Goal: Information Seeking & Learning: Learn about a topic

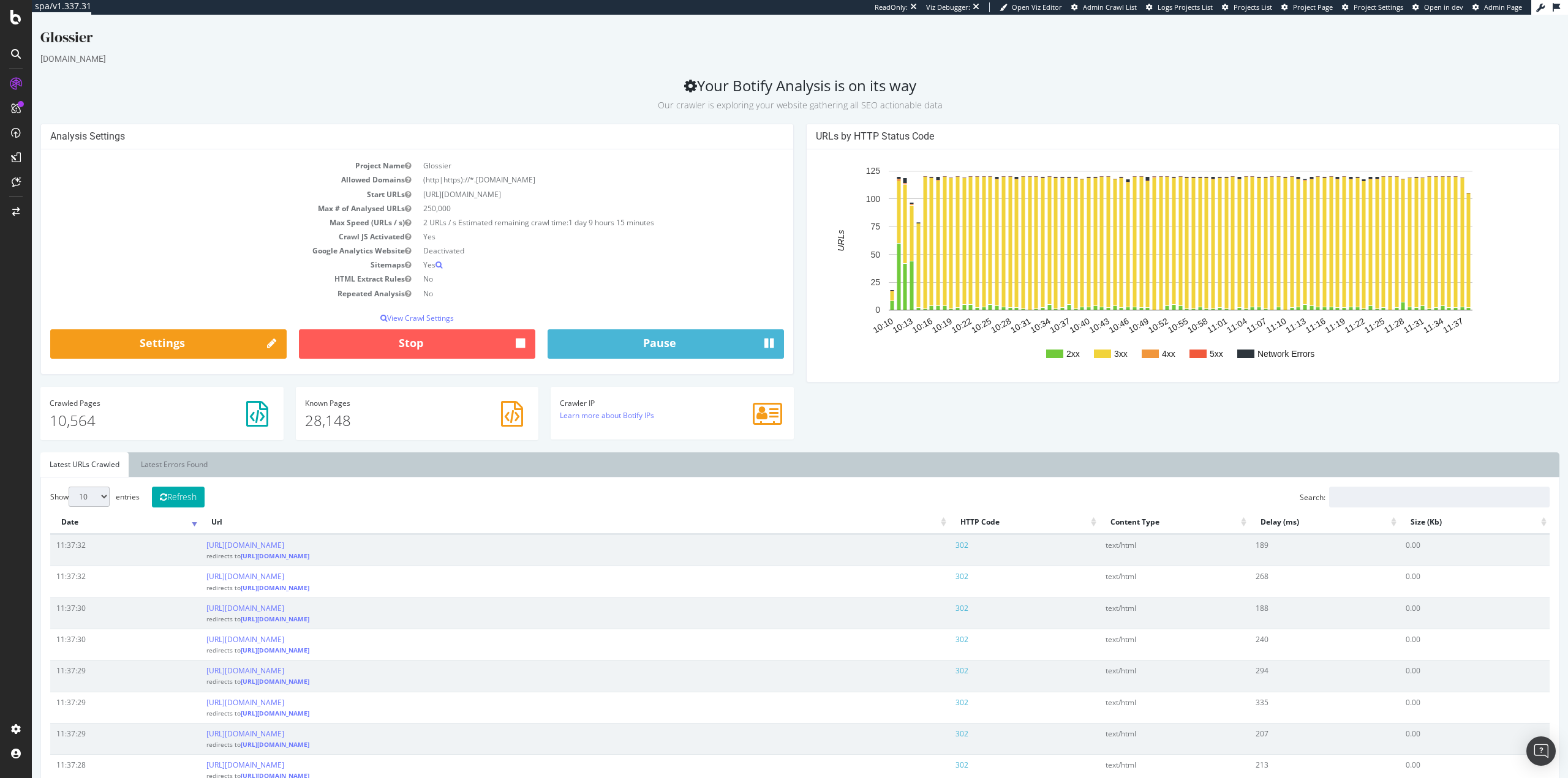
click at [0, 587] on div at bounding box center [16, 389] width 32 height 778
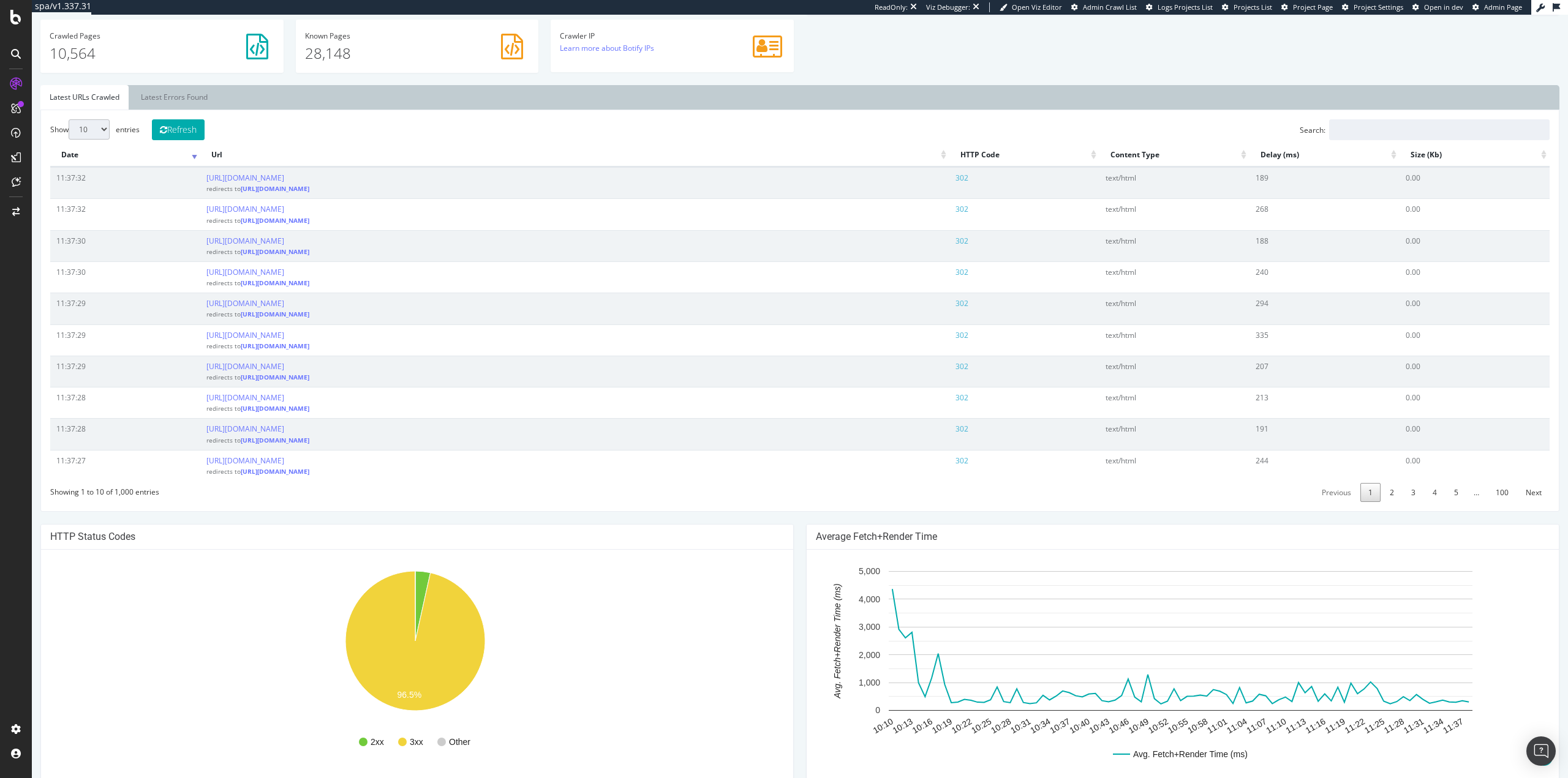
scroll to position [656, 0]
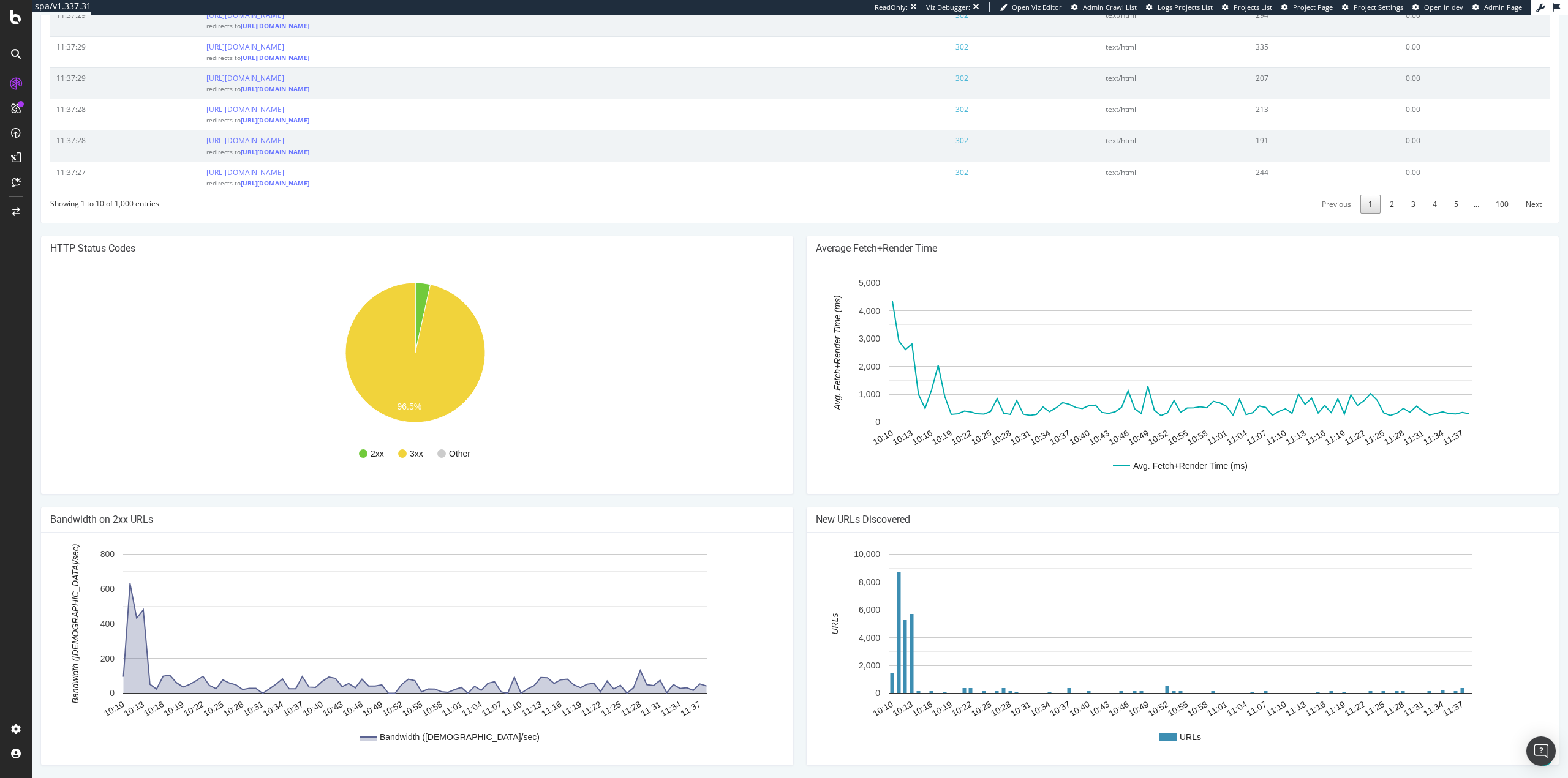
click at [43, 489] on div "2xx 3xx Other 96.5% Http Code Urls 2xx 365 3xx 10,128 4xx 5 5xx 0 Network Error…" at bounding box center [417, 378] width 752 height 233
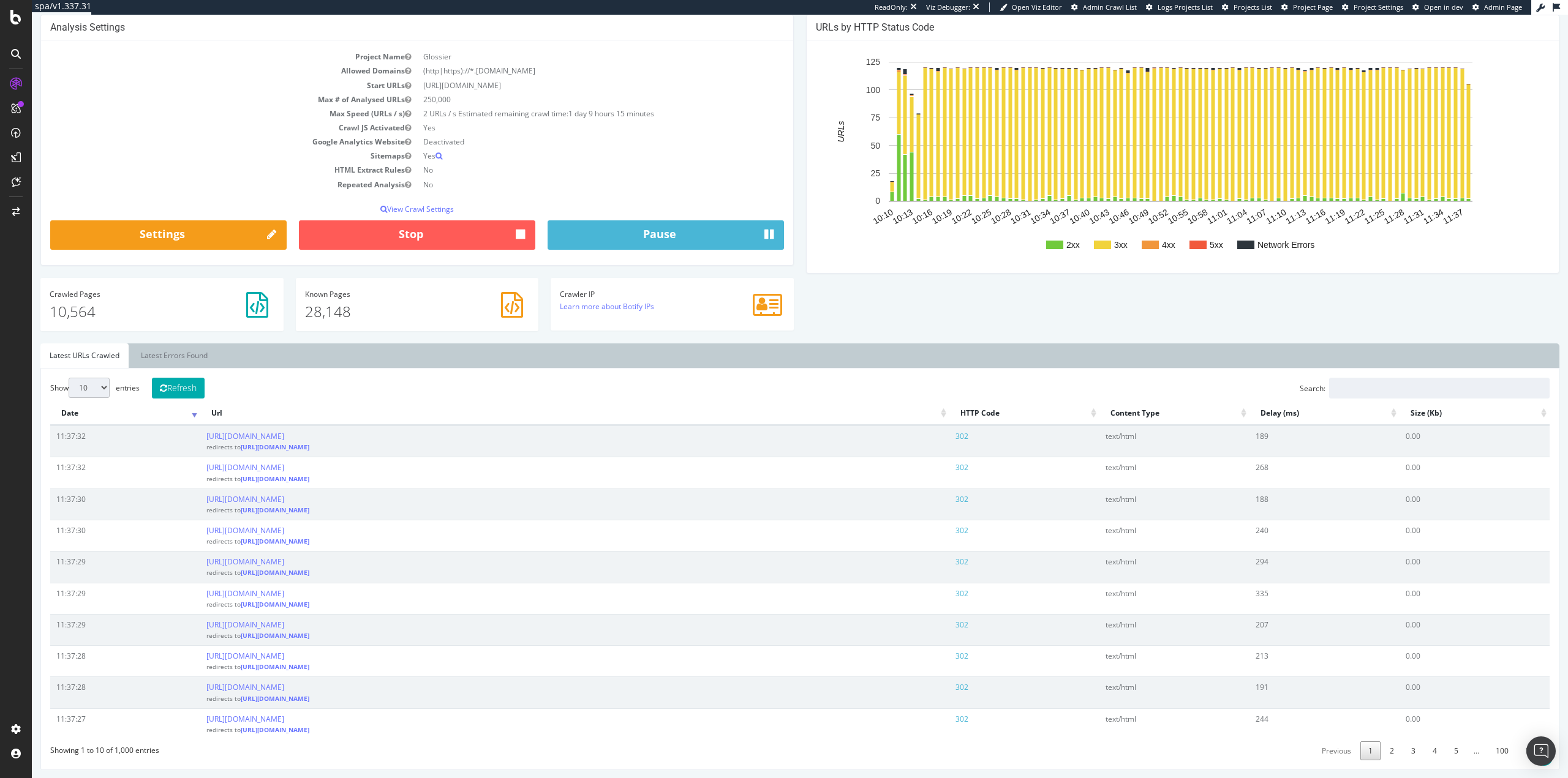
scroll to position [105, 0]
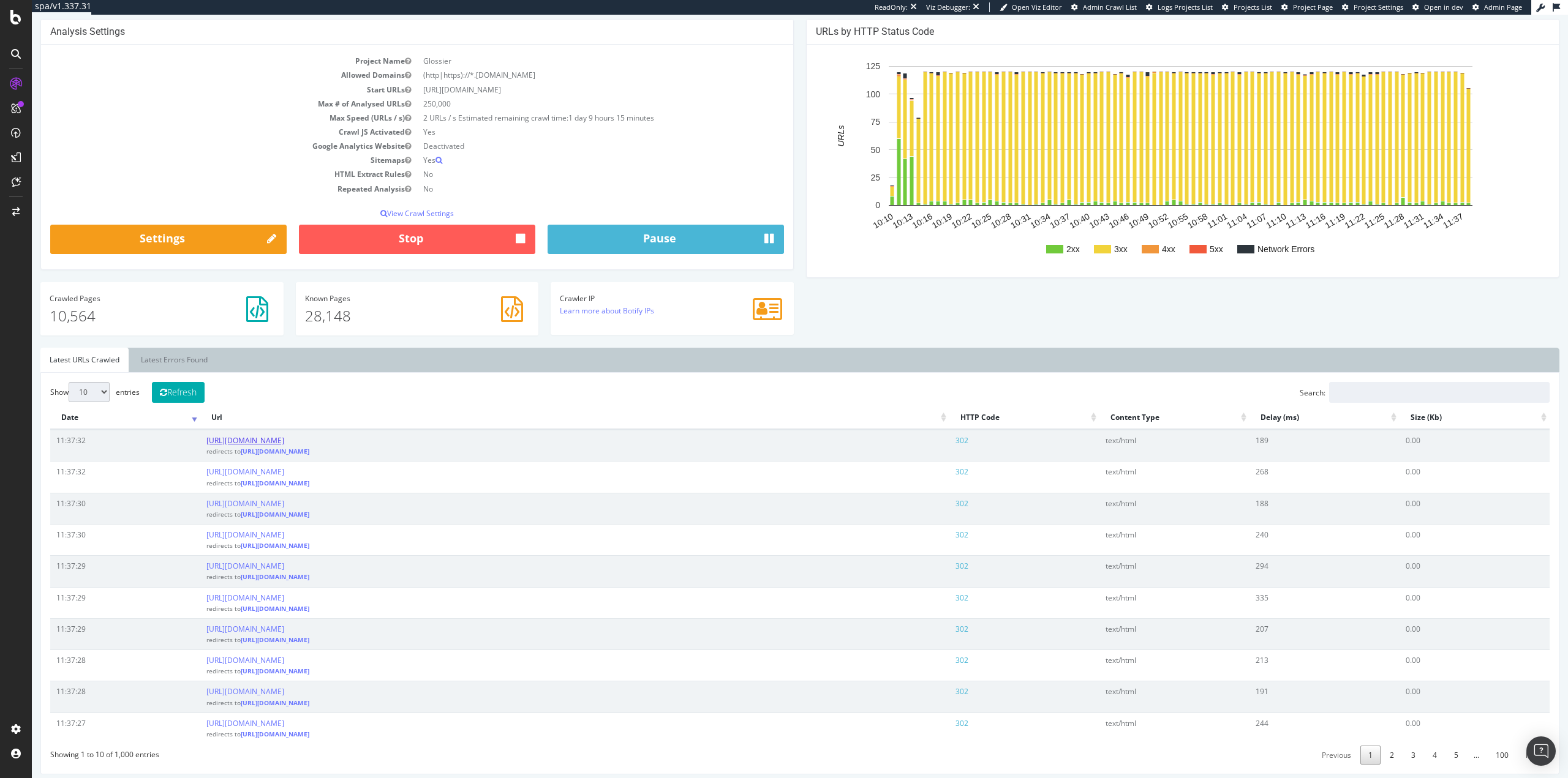
click at [285, 443] on link "[URL][DOMAIN_NAME]" at bounding box center [246, 440] width 78 height 10
